Goal: Task Accomplishment & Management: Use online tool/utility

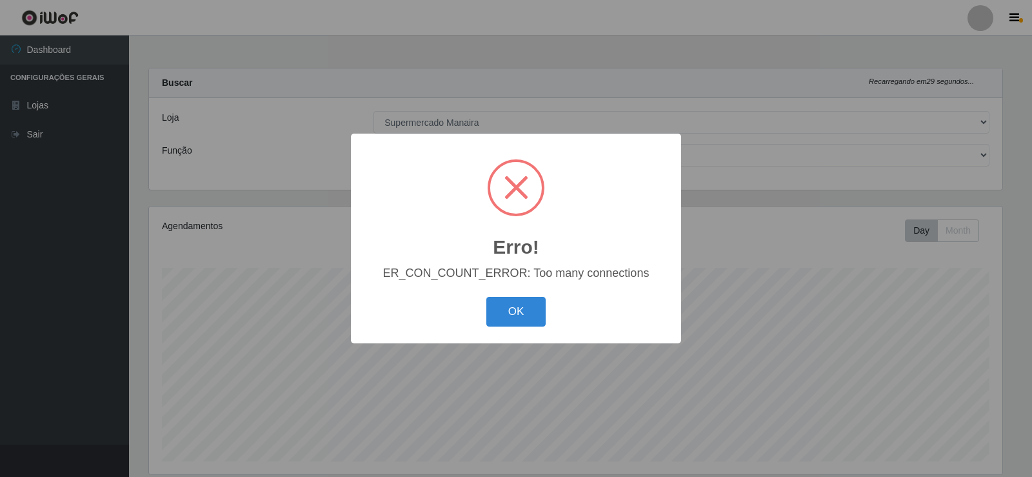
select select "443"
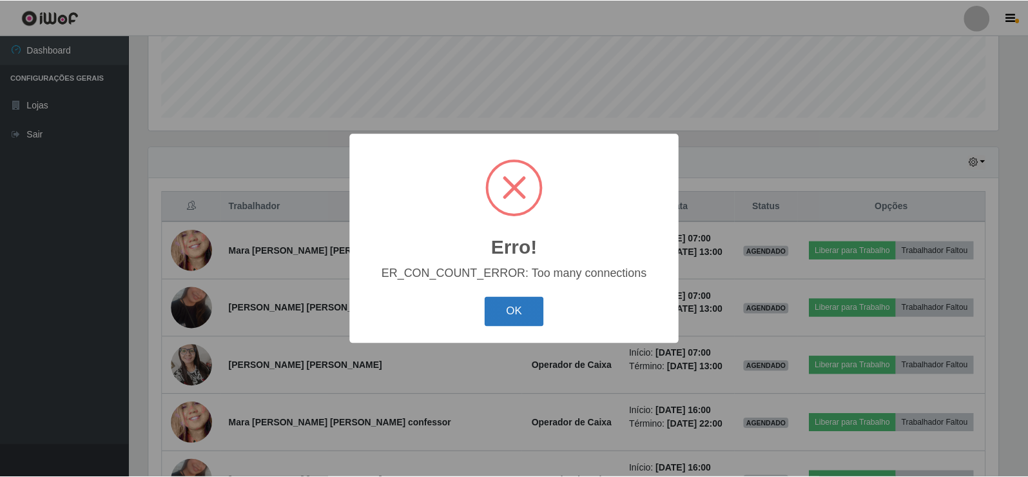
scroll to position [268, 853]
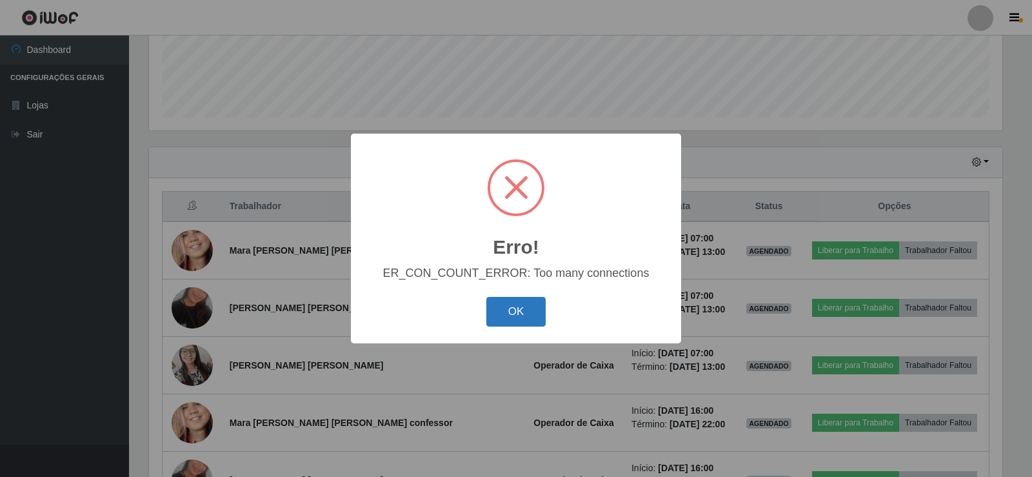
click at [503, 303] on button "OK" at bounding box center [516, 312] width 60 height 30
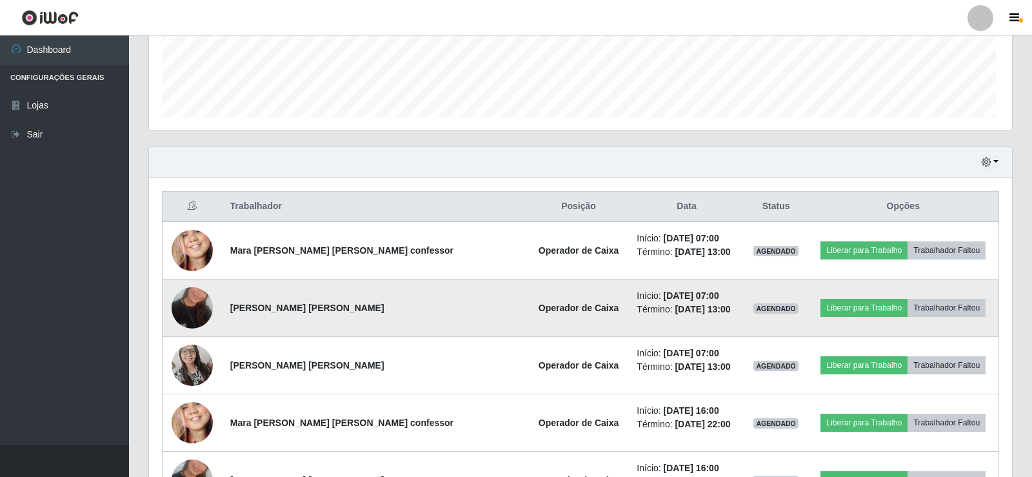
scroll to position [268, 860]
click at [843, 308] on button "Liberar para Trabalho" at bounding box center [861, 308] width 87 height 18
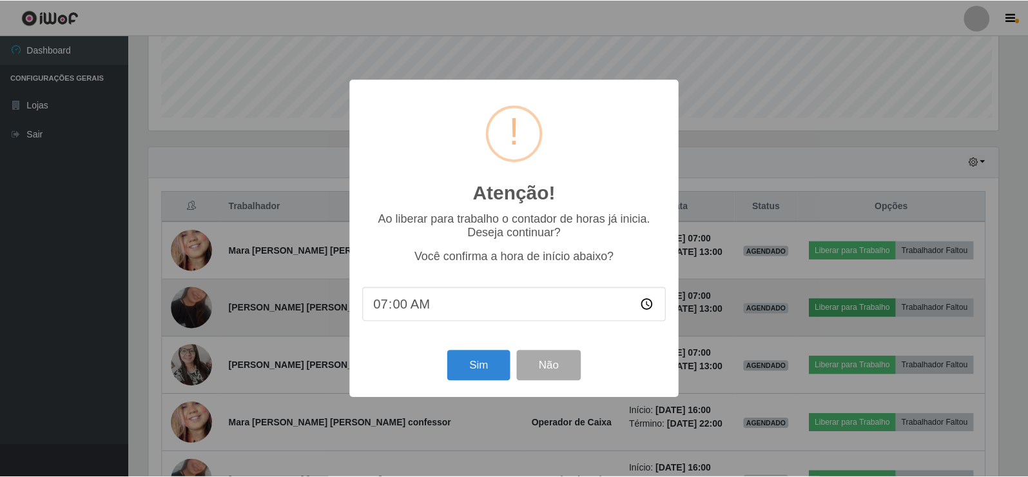
scroll to position [268, 853]
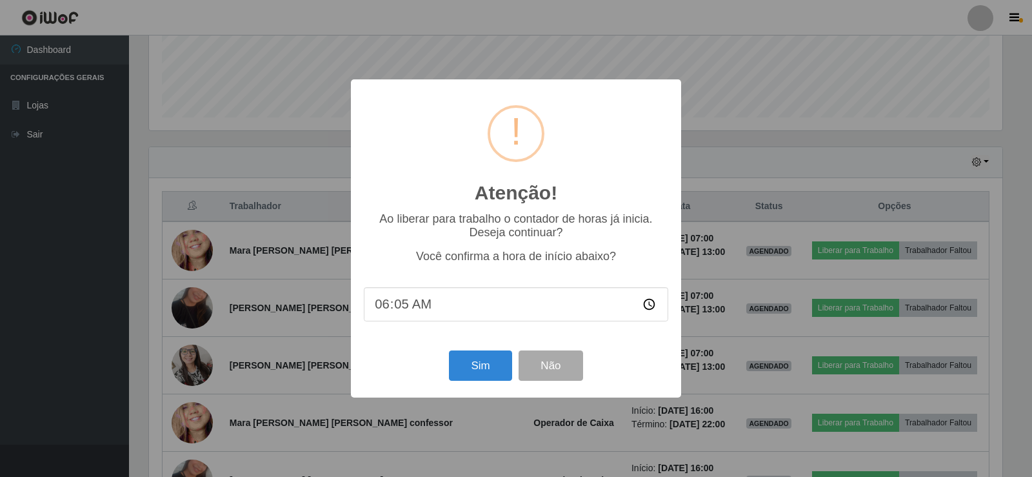
type input "06:53"
click at [468, 371] on button "Sim" at bounding box center [480, 365] width 63 height 30
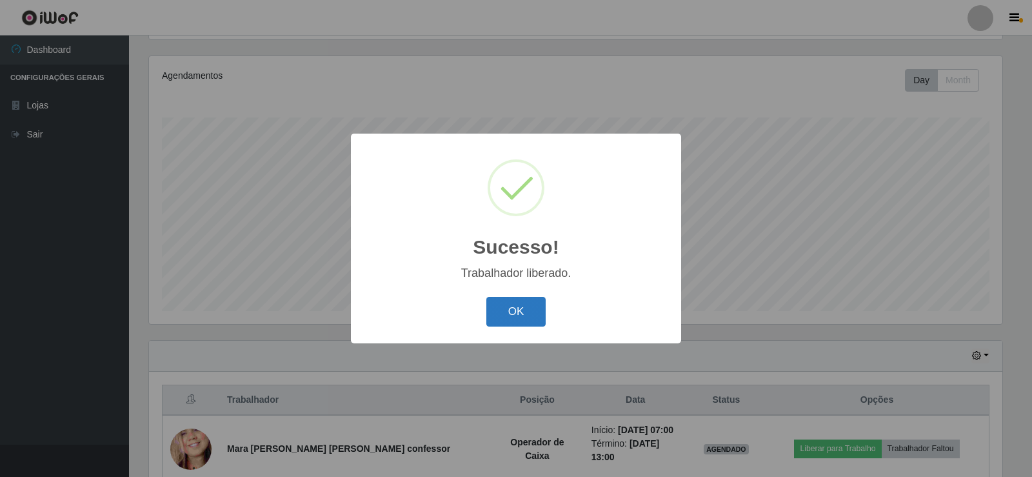
click at [519, 315] on button "OK" at bounding box center [516, 312] width 60 height 30
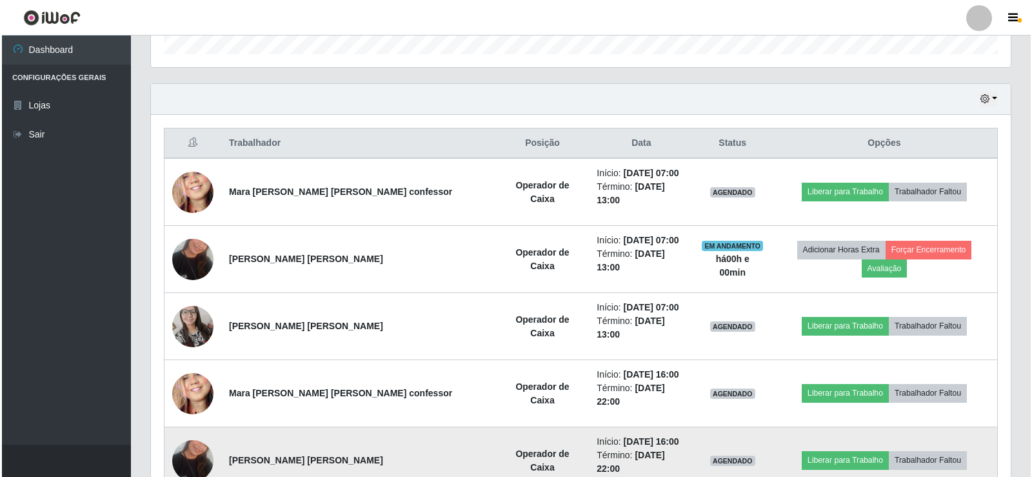
scroll to position [408, 0]
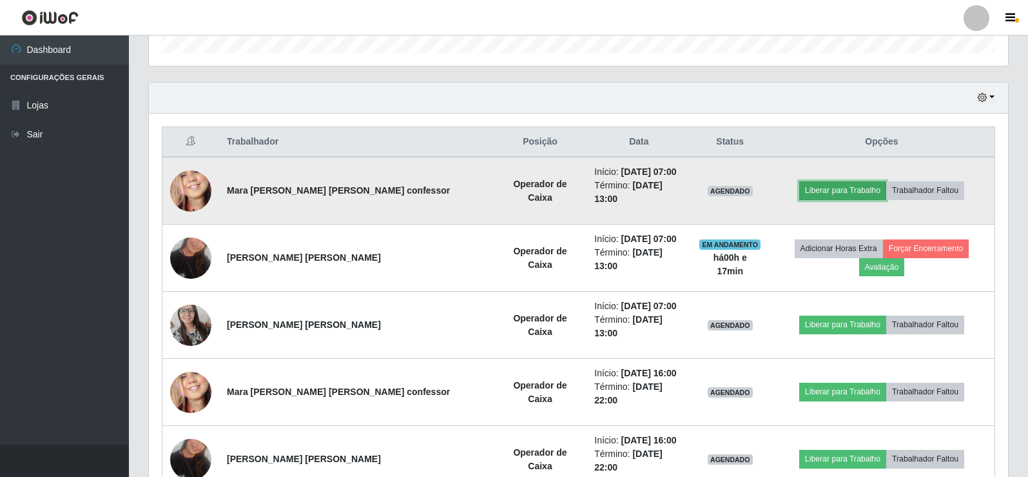
click at [835, 188] on button "Liberar para Trabalho" at bounding box center [843, 190] width 87 height 18
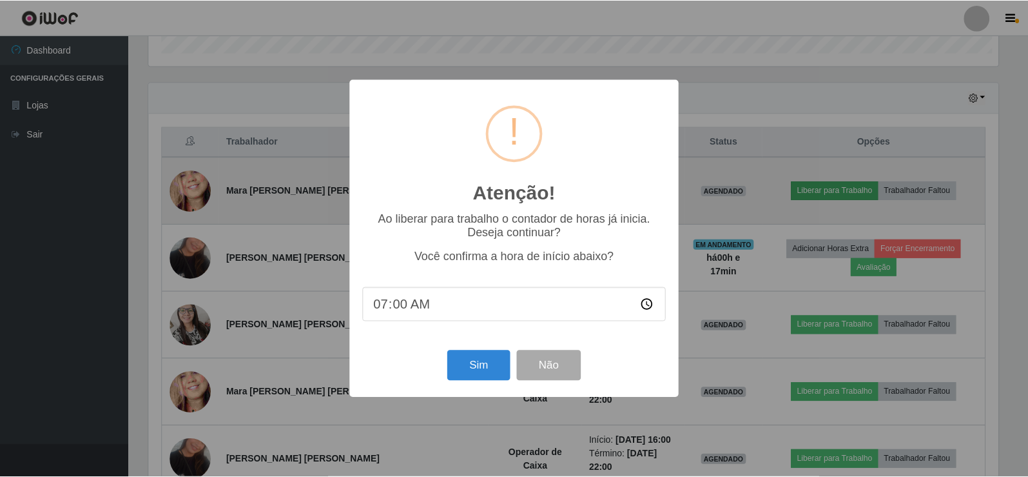
scroll to position [268, 853]
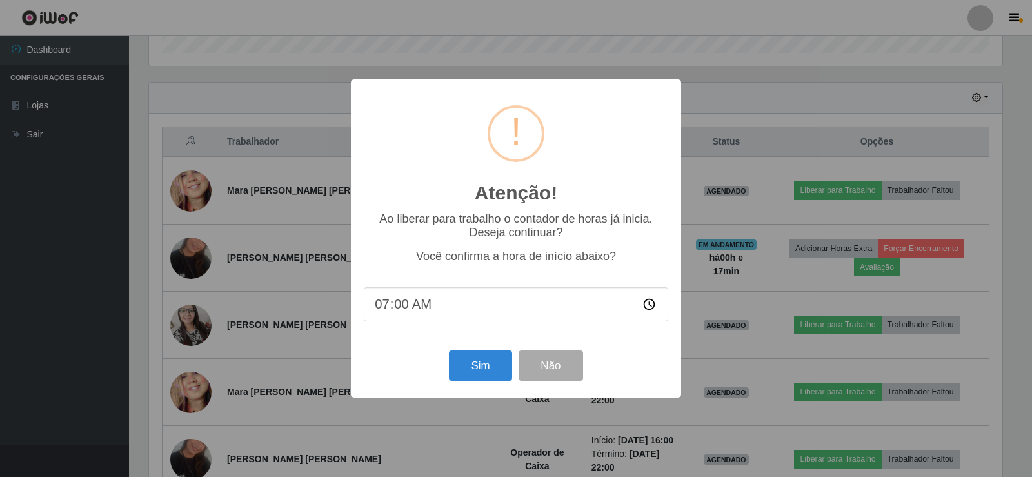
click at [407, 308] on input "07:00" at bounding box center [516, 304] width 304 height 34
type input "07:10"
click at [489, 369] on button "Sim" at bounding box center [480, 365] width 63 height 30
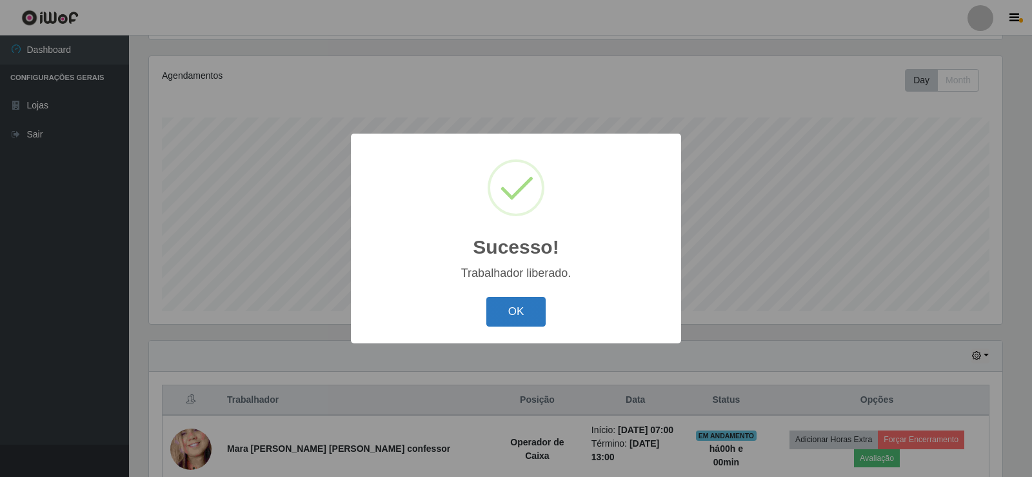
click at [495, 316] on button "OK" at bounding box center [516, 312] width 60 height 30
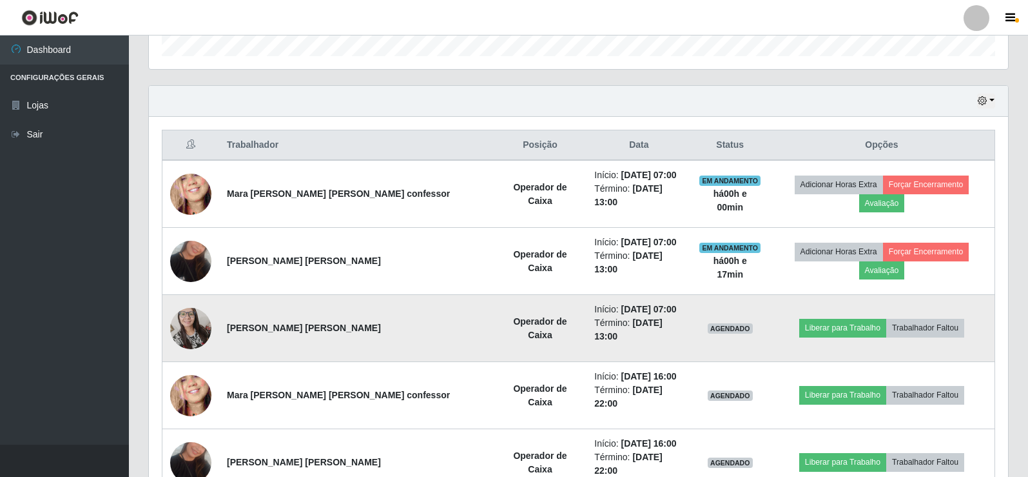
scroll to position [473, 0]
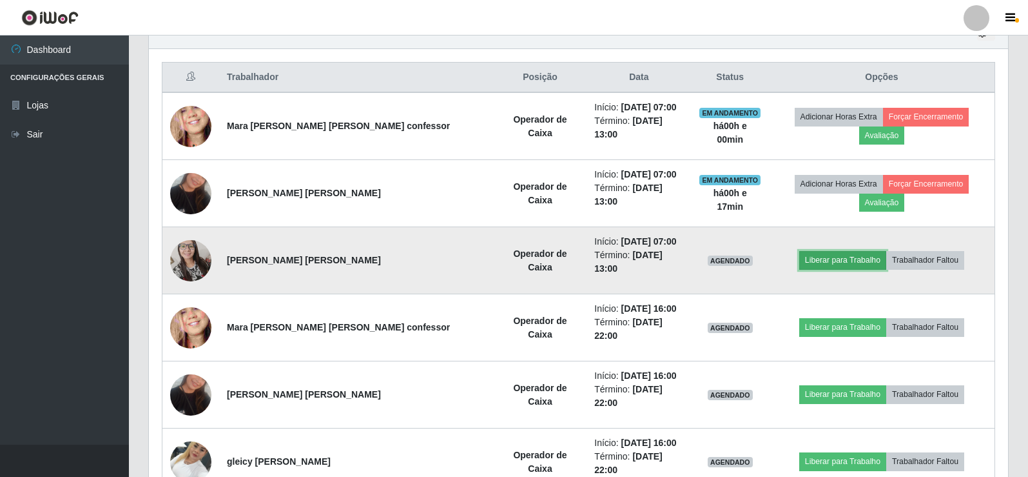
click at [830, 251] on button "Liberar para Trabalho" at bounding box center [843, 260] width 87 height 18
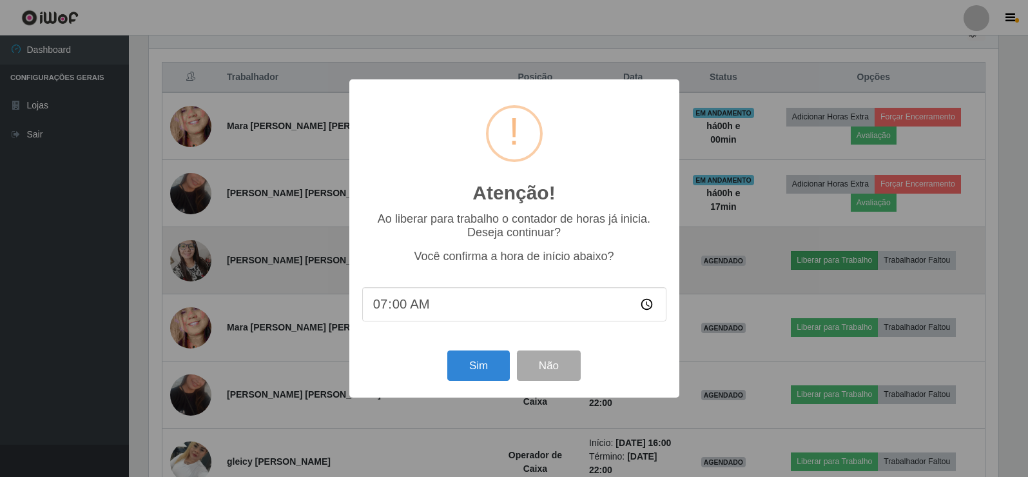
scroll to position [268, 853]
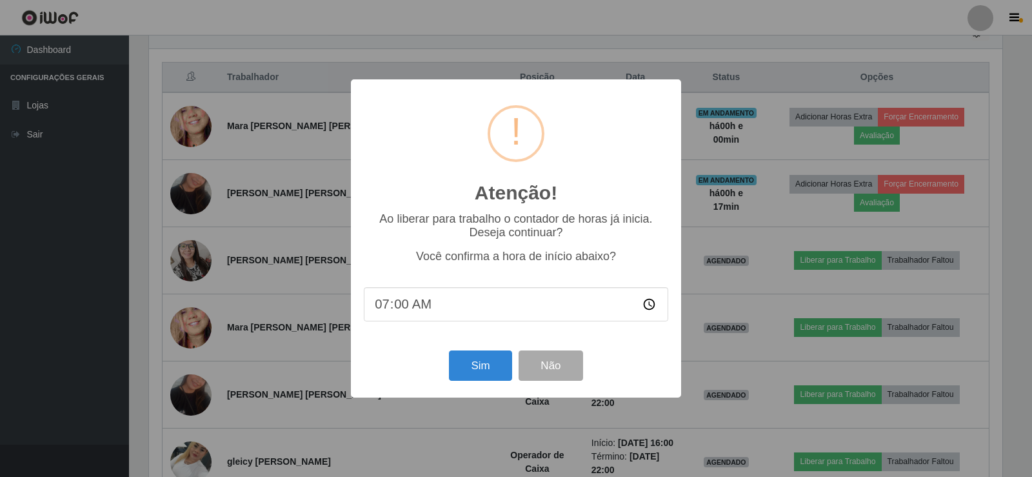
click at [402, 308] on input "07:00" at bounding box center [516, 304] width 304 height 34
type input "07:10"
click at [480, 373] on button "Sim" at bounding box center [480, 365] width 63 height 30
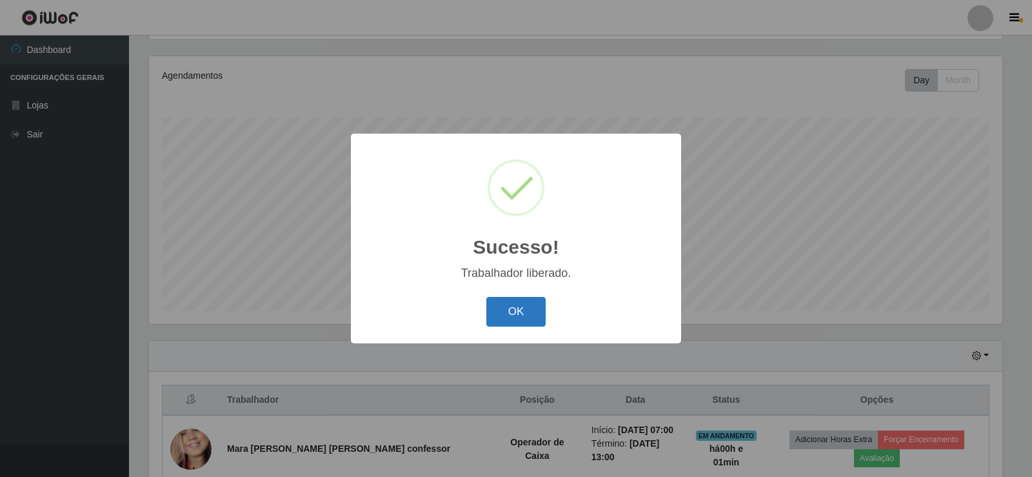
click at [519, 308] on button "OK" at bounding box center [516, 312] width 60 height 30
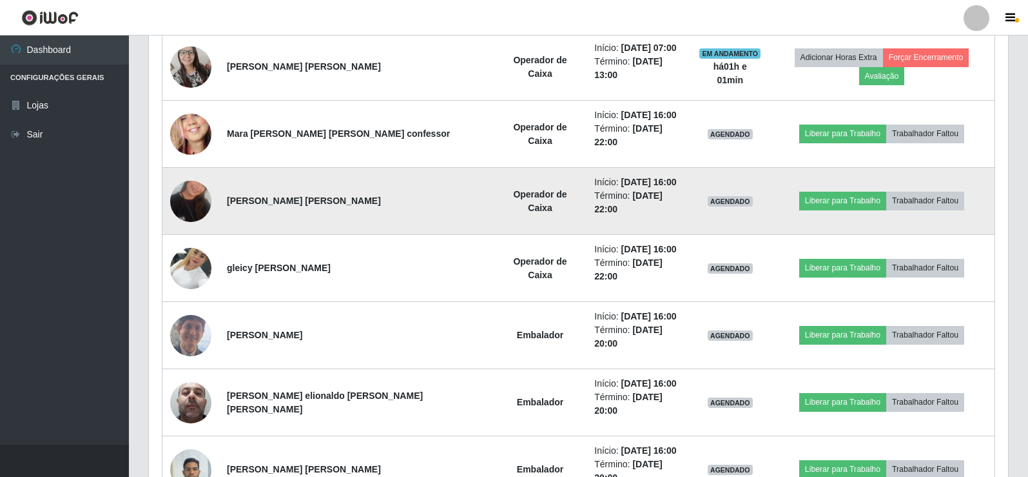
scroll to position [602, 0]
